Goal: Register for event/course: Sign up to attend an event or enroll in a course

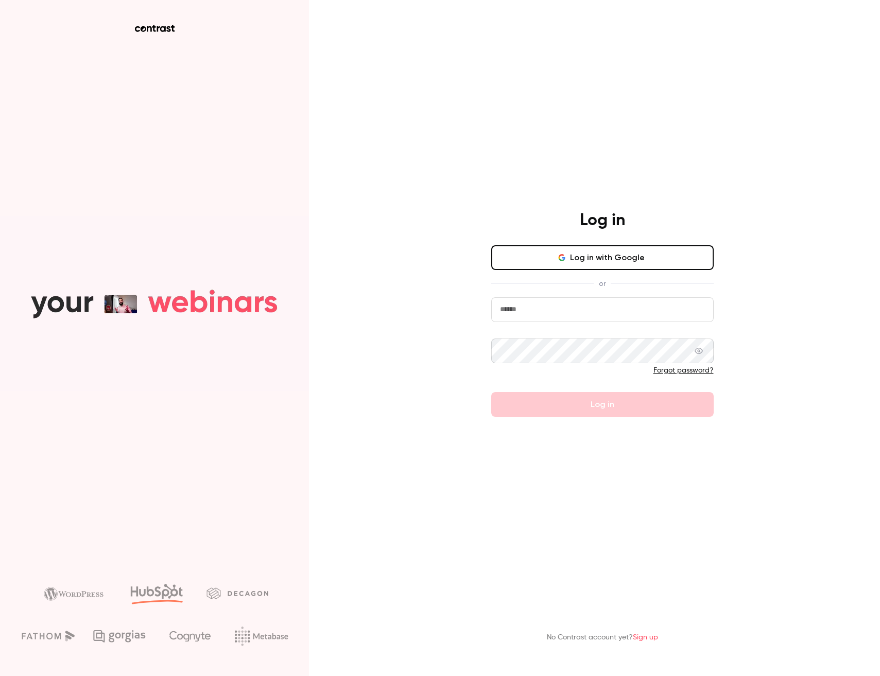
type input "**********"
click at [632, 257] on button "Log in with Google" at bounding box center [602, 257] width 222 height 25
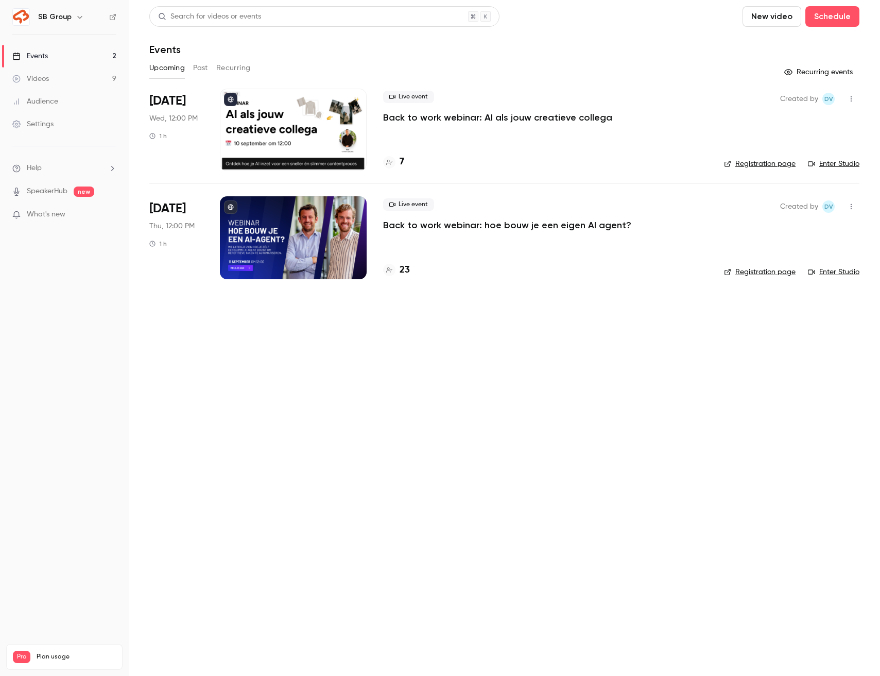
click at [559, 223] on p "Back to work webinar: hoe bouw je een eigen AI agent?" at bounding box center [507, 225] width 248 height 12
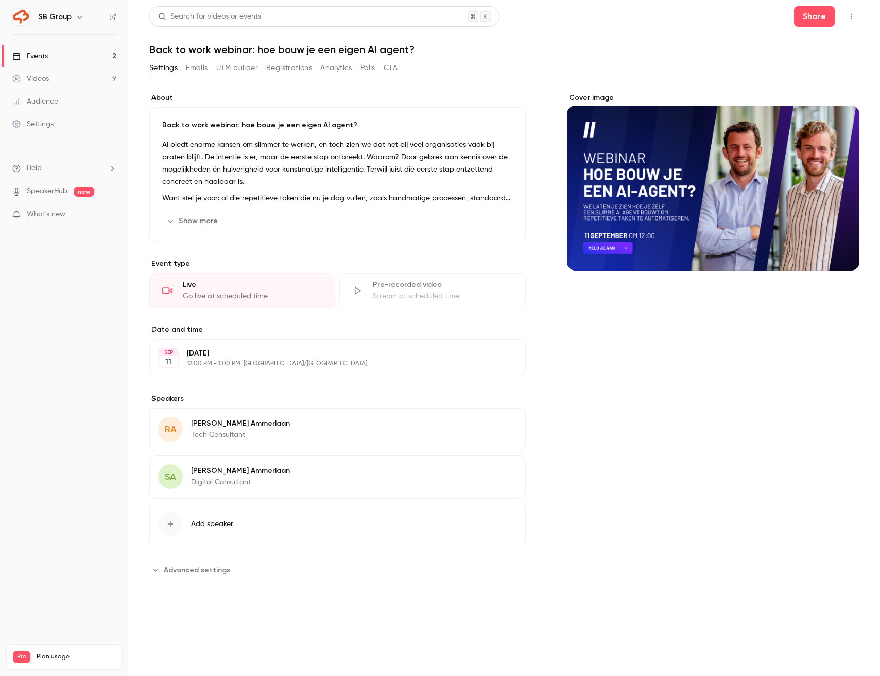
click at [270, 70] on button "Registrations" at bounding box center [289, 68] width 46 height 16
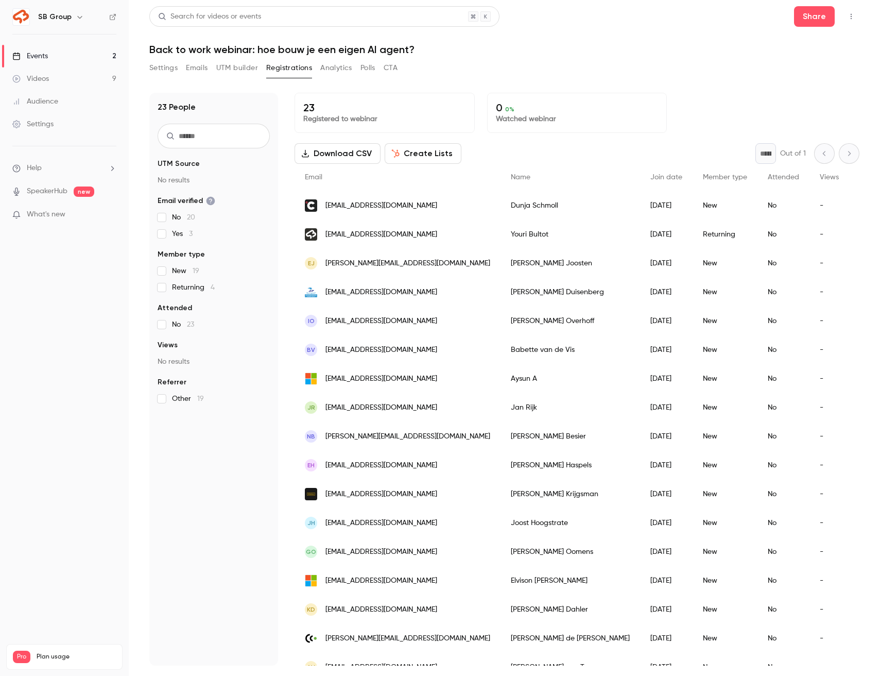
click at [169, 68] on button "Settings" at bounding box center [163, 68] width 28 height 16
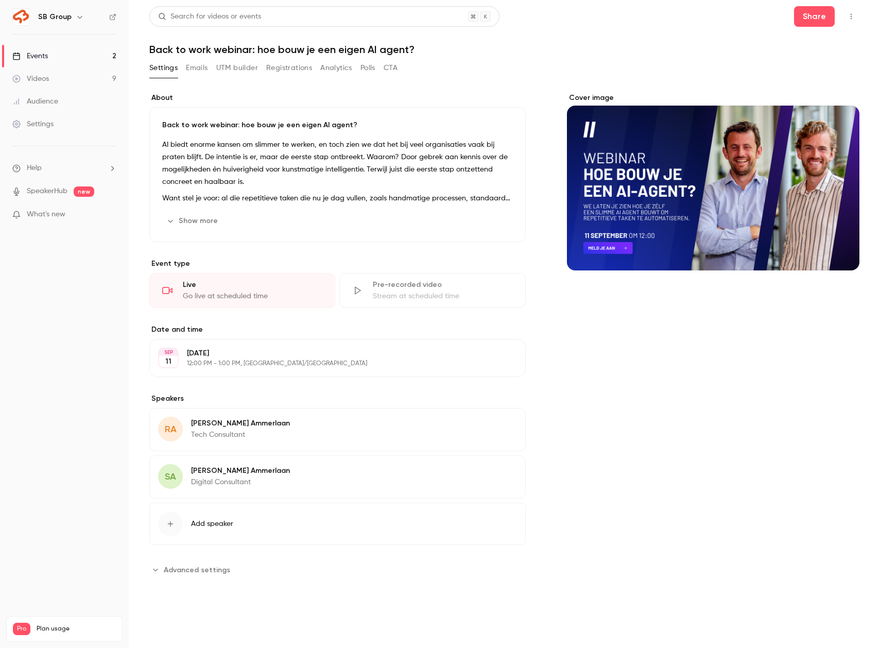
click at [279, 73] on button "Registrations" at bounding box center [289, 68] width 46 height 16
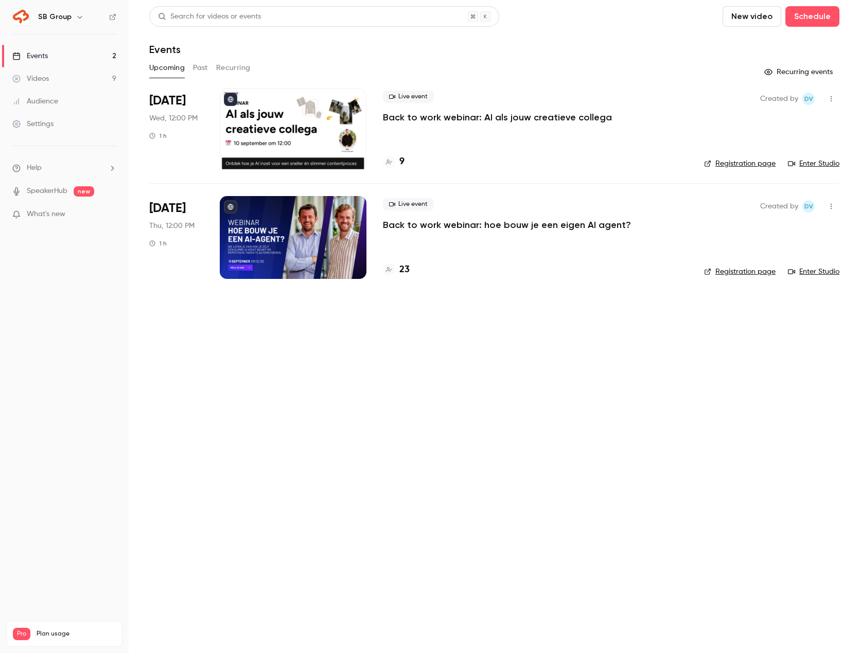
click at [502, 225] on p "Back to work webinar: hoe bouw je een eigen AI agent?" at bounding box center [507, 225] width 248 height 12
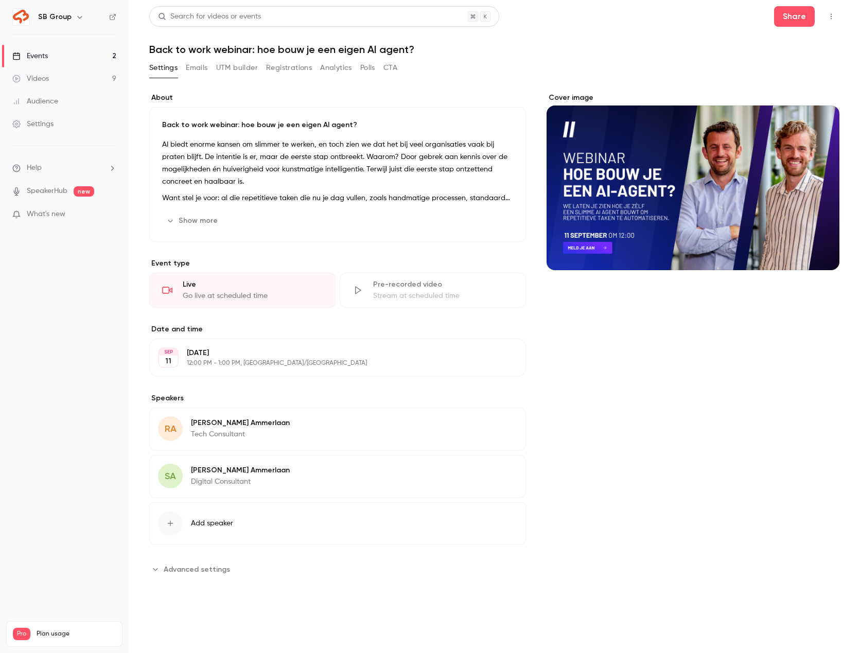
click at [283, 65] on button "Registrations" at bounding box center [289, 68] width 46 height 16
